Goal: Find specific page/section: Find specific page/section

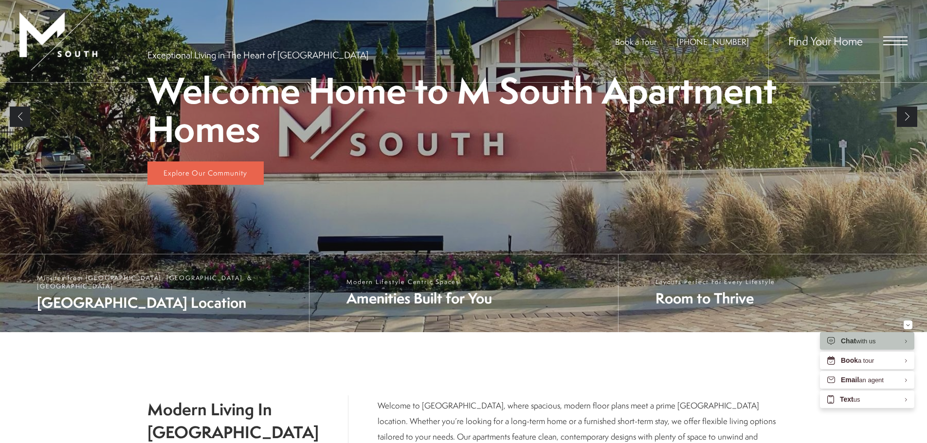
scroll to position [183, 0]
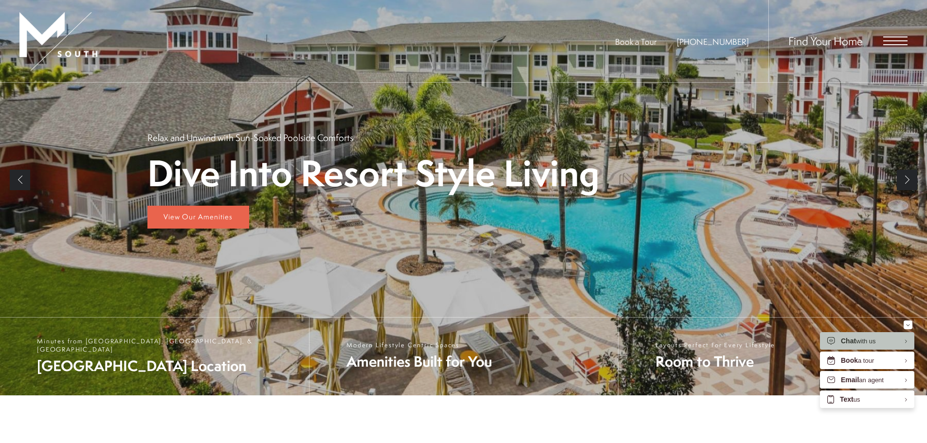
click at [900, 40] on span "Open Menu" at bounding box center [895, 40] width 24 height 9
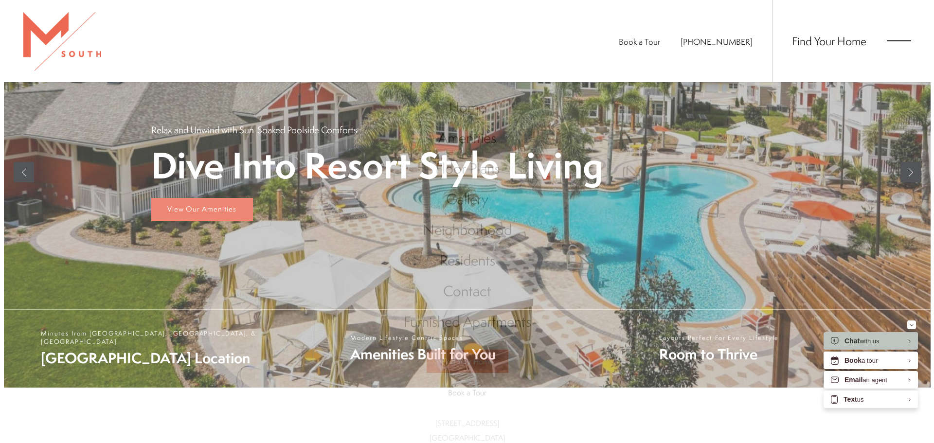
scroll to position [0, 0]
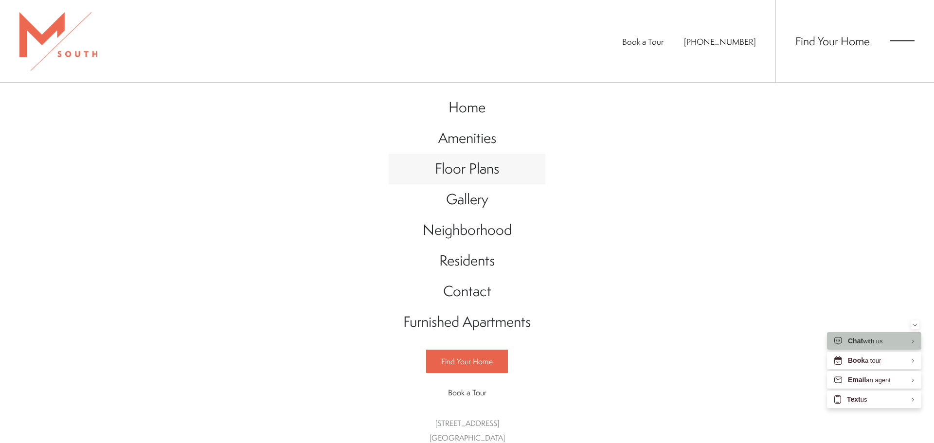
click at [491, 172] on span "Floor Plans" at bounding box center [467, 169] width 64 height 20
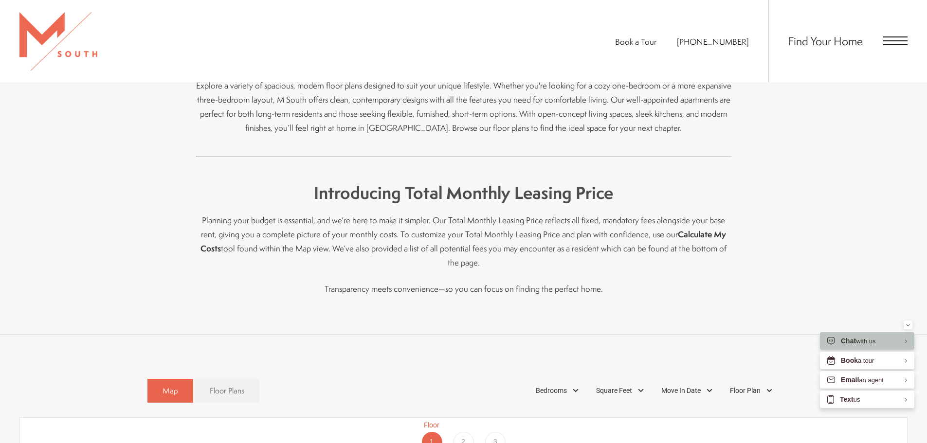
scroll to position [292, 0]
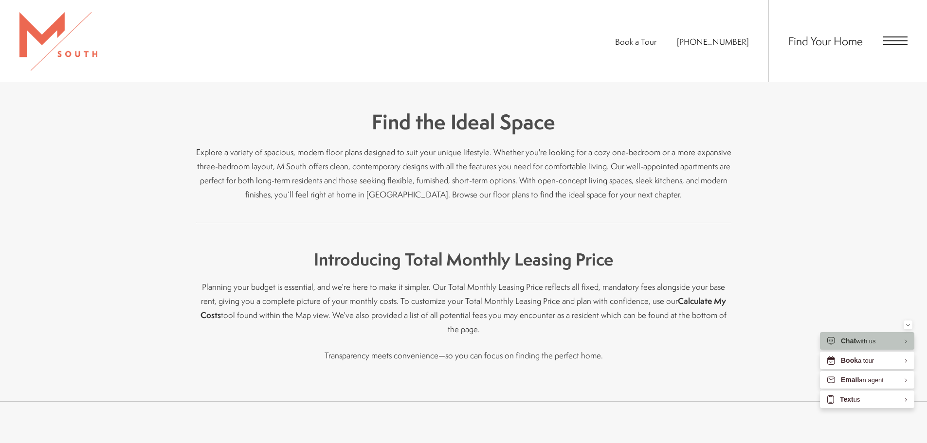
click at [886, 36] on div "Find Your Home" at bounding box center [837, 41] width 139 height 82
